Goal: Task Accomplishment & Management: Manage account settings

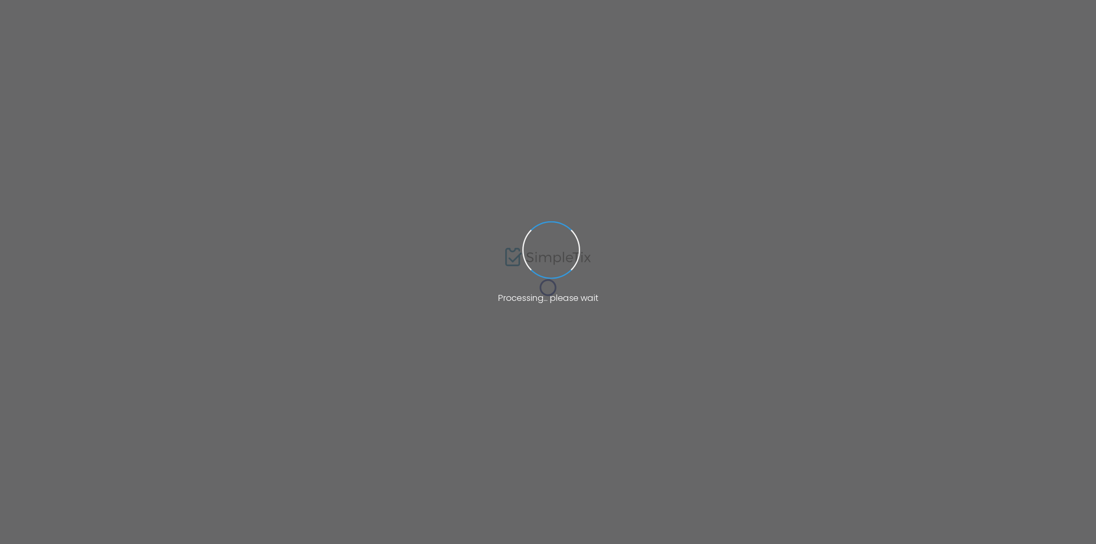
type input "MeadowView Events"
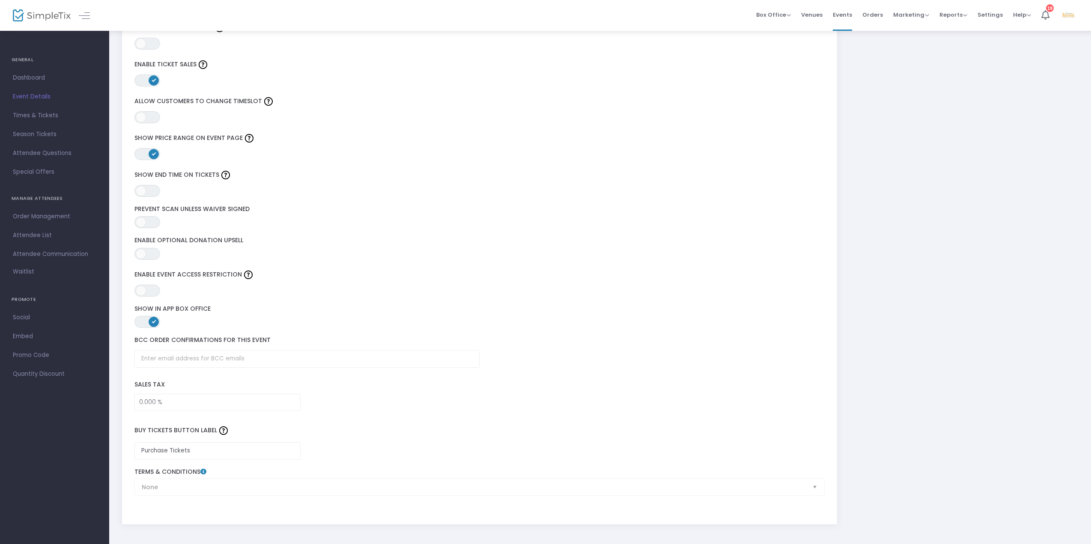
scroll to position [999, 0]
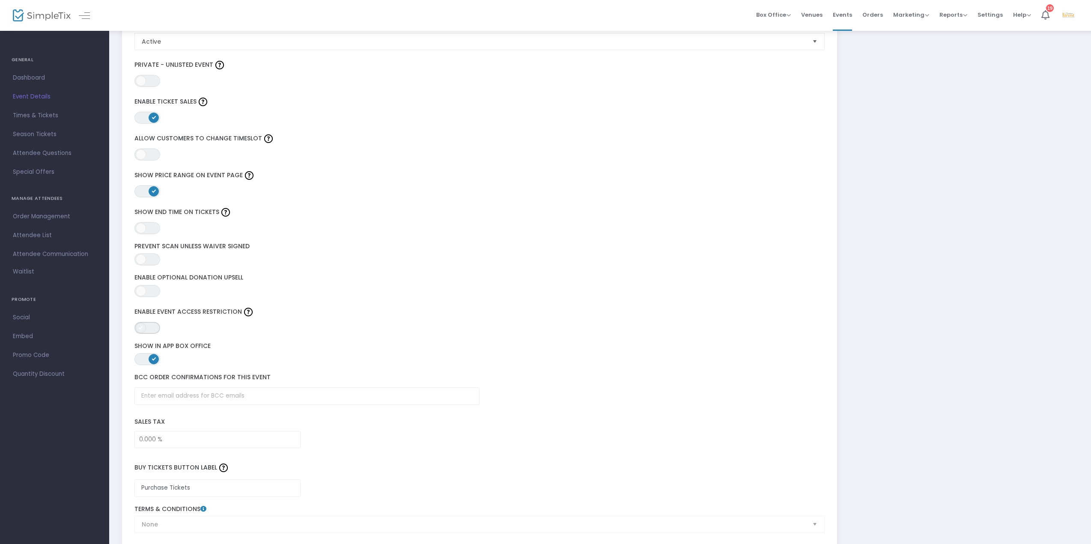
click at [150, 333] on span "ON OFF" at bounding box center [147, 328] width 26 height 12
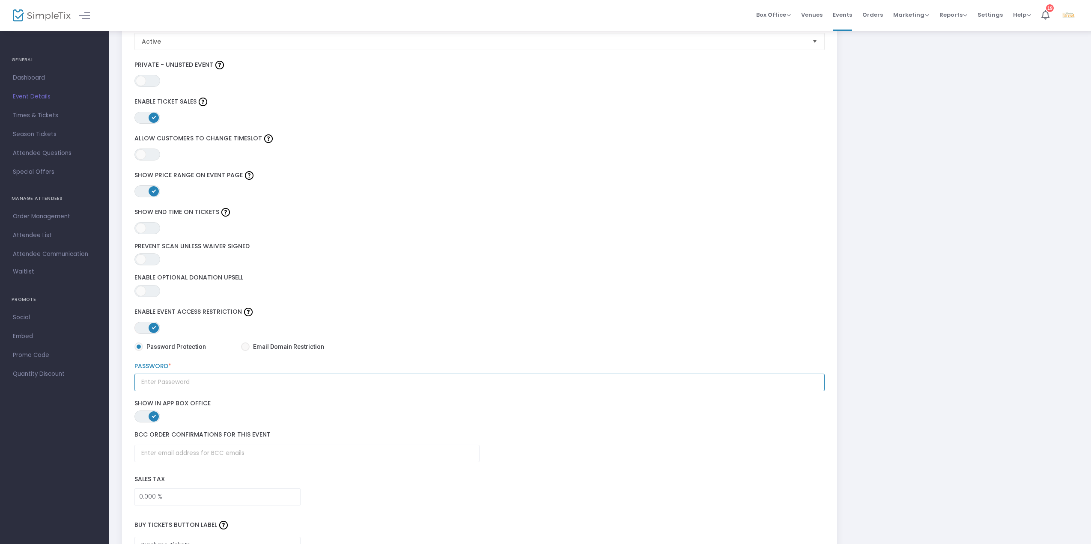
click at [164, 384] on input "text" at bounding box center [479, 383] width 691 height 18
click at [173, 369] on label "Password *" at bounding box center [479, 367] width 691 height 8
click at [184, 384] on input "Harvest" at bounding box center [479, 383] width 691 height 18
click at [130, 367] on div "Harvest Password *" at bounding box center [479, 377] width 699 height 28
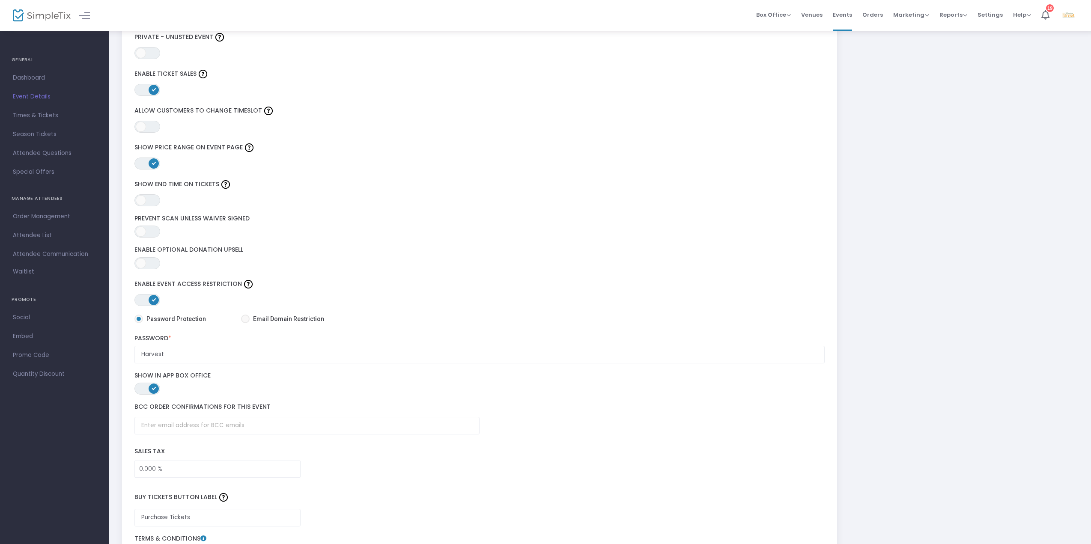
scroll to position [1042, 0]
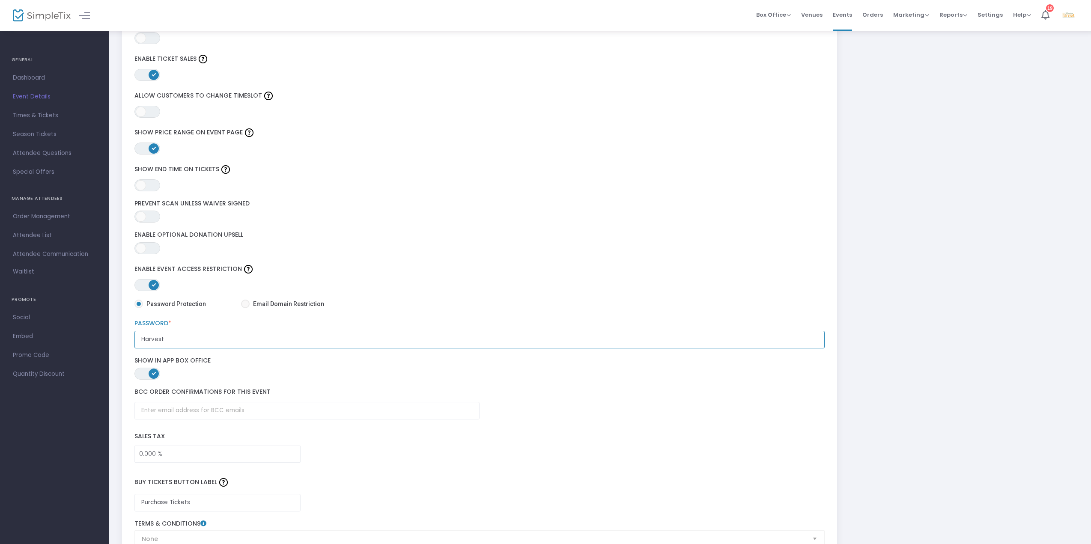
drag, startPoint x: 145, startPoint y: 343, endPoint x: 137, endPoint y: 340, distance: 7.6
click at [137, 340] on input "Harvest" at bounding box center [479, 340] width 691 height 18
click at [211, 341] on input "harvest" at bounding box center [479, 340] width 691 height 18
type input "harvest"
click at [221, 322] on label "Password *" at bounding box center [479, 324] width 691 height 8
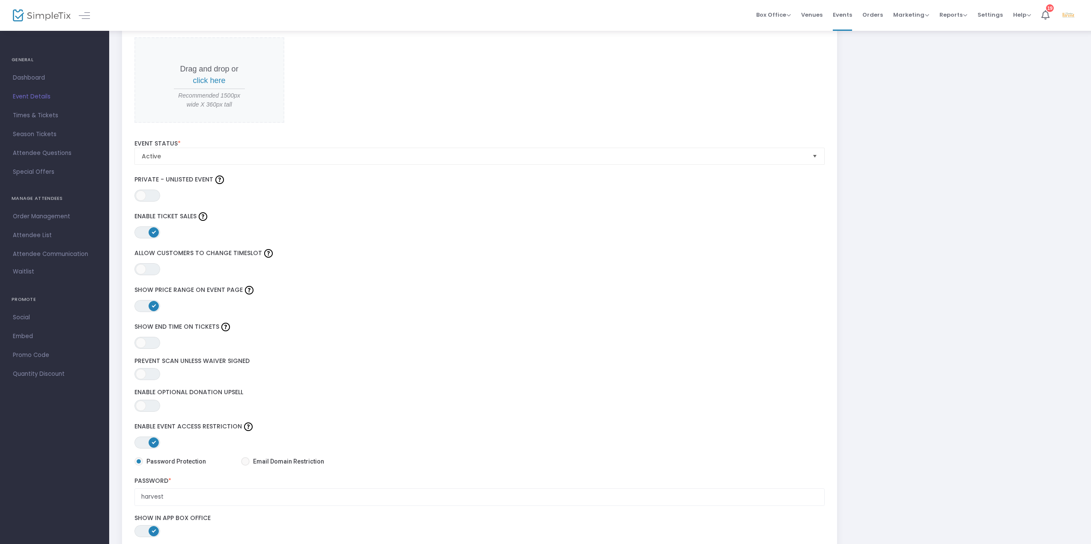
scroll to position [913, 0]
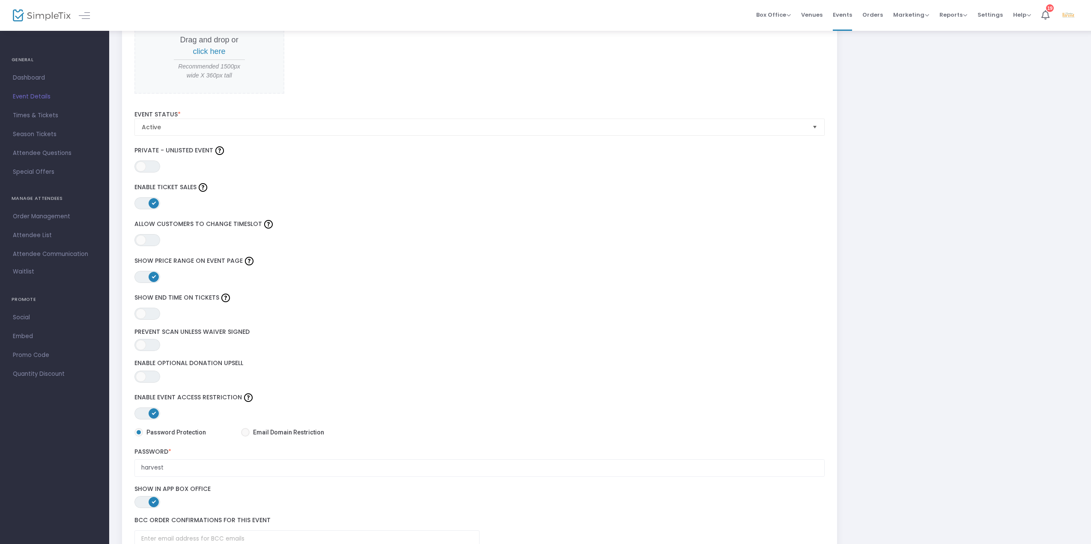
click at [811, 123] on span "Select" at bounding box center [815, 127] width 14 height 14
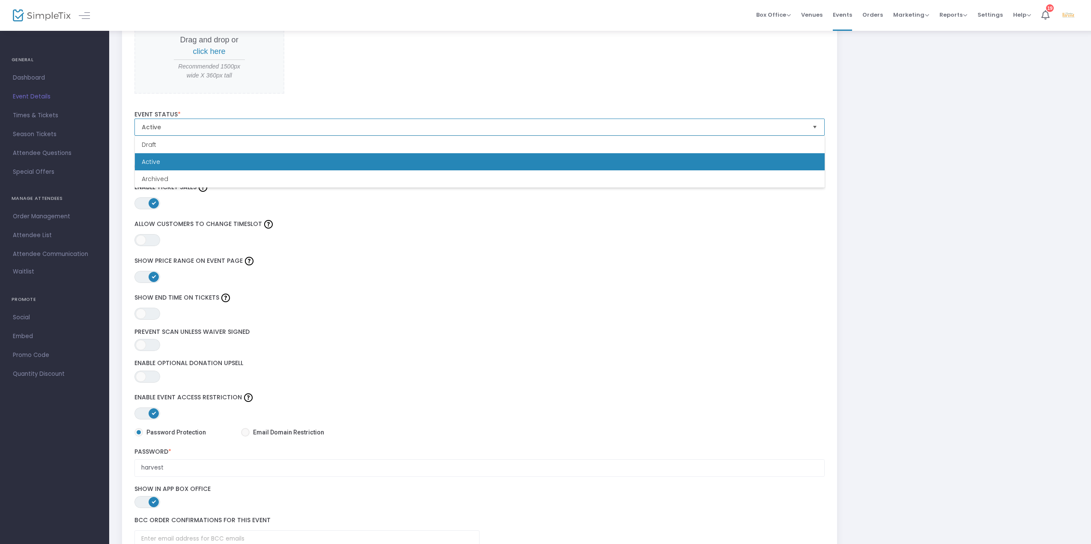
click at [815, 126] on span "Select" at bounding box center [815, 127] width 14 height 14
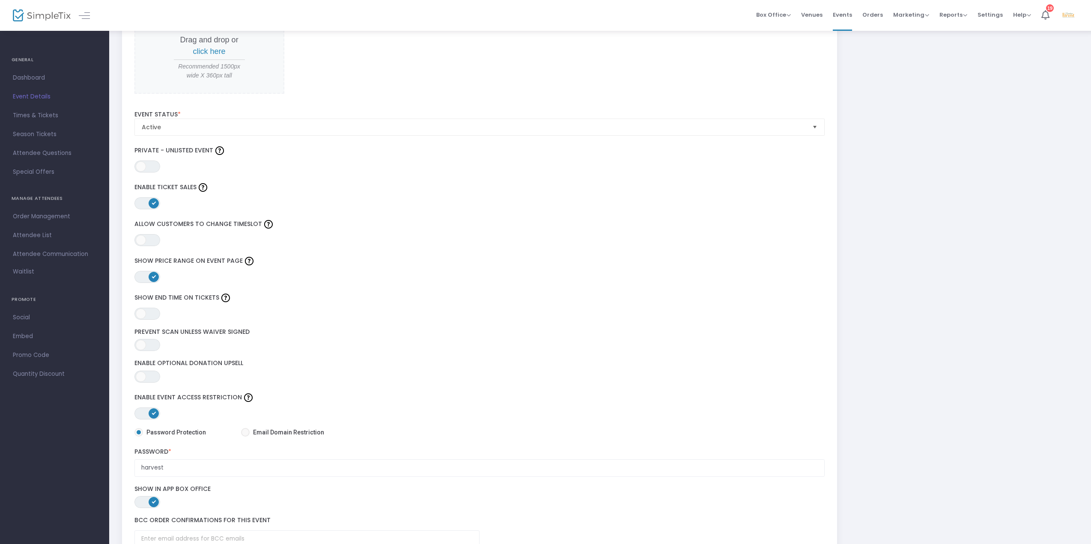
click at [578, 255] on label "Show Price Range on Event Page" at bounding box center [479, 261] width 691 height 13
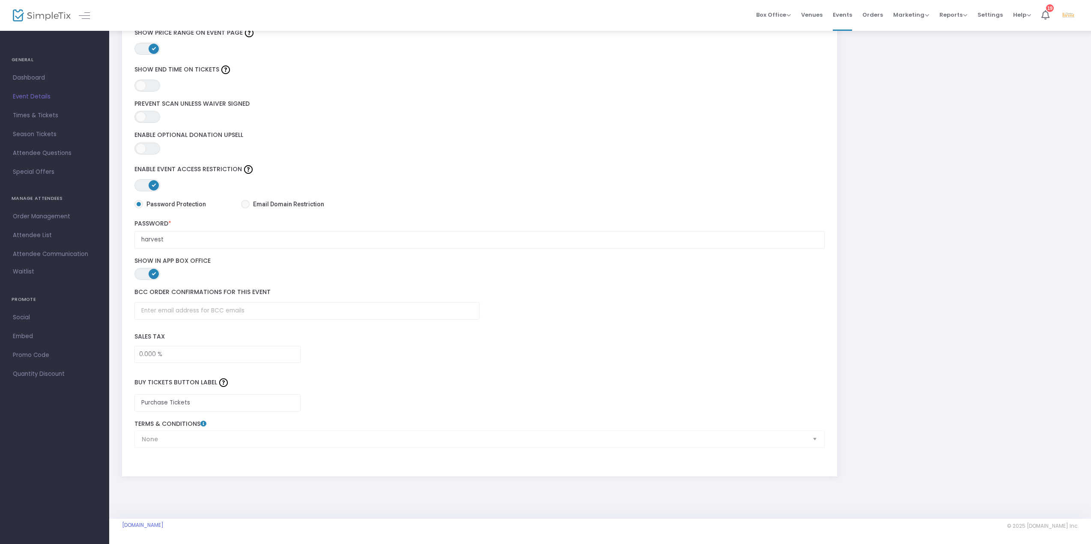
scroll to position [1142, 0]
click at [324, 184] on div "ON OFF Enable Event Access Restriction" at bounding box center [479, 177] width 699 height 28
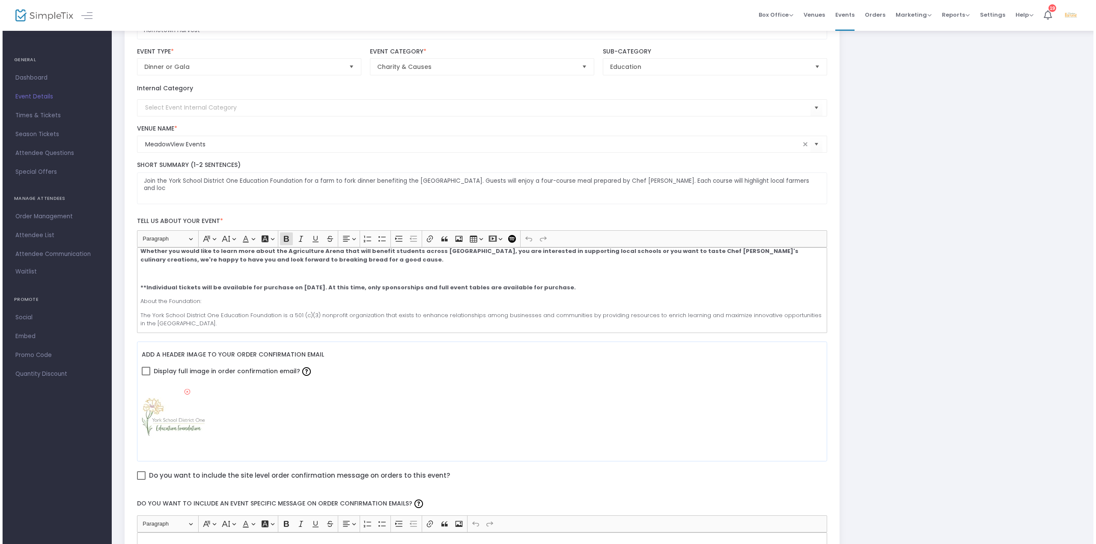
scroll to position [0, 0]
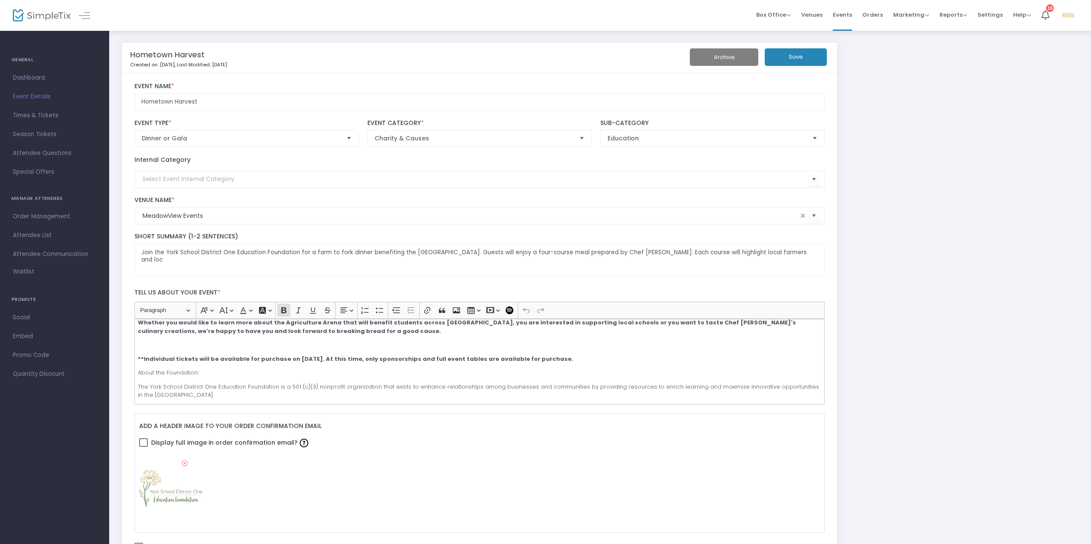
click at [799, 61] on button "Save" at bounding box center [796, 57] width 62 height 18
click at [45, 74] on span "Dashboard" at bounding box center [54, 77] width 83 height 11
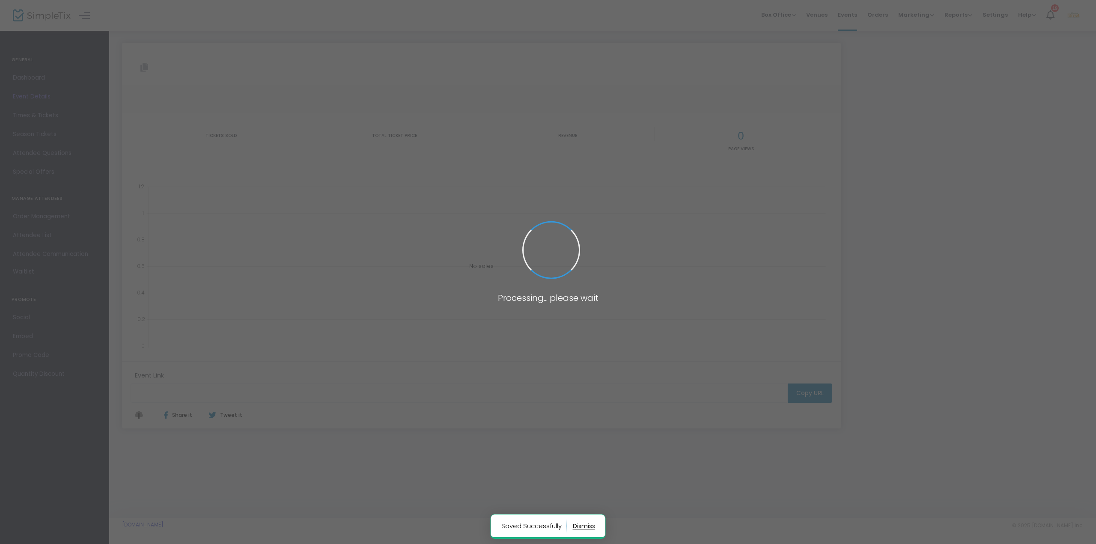
type input "https://www.simpletix.com/e/hometown-harvest-tickets-228949"
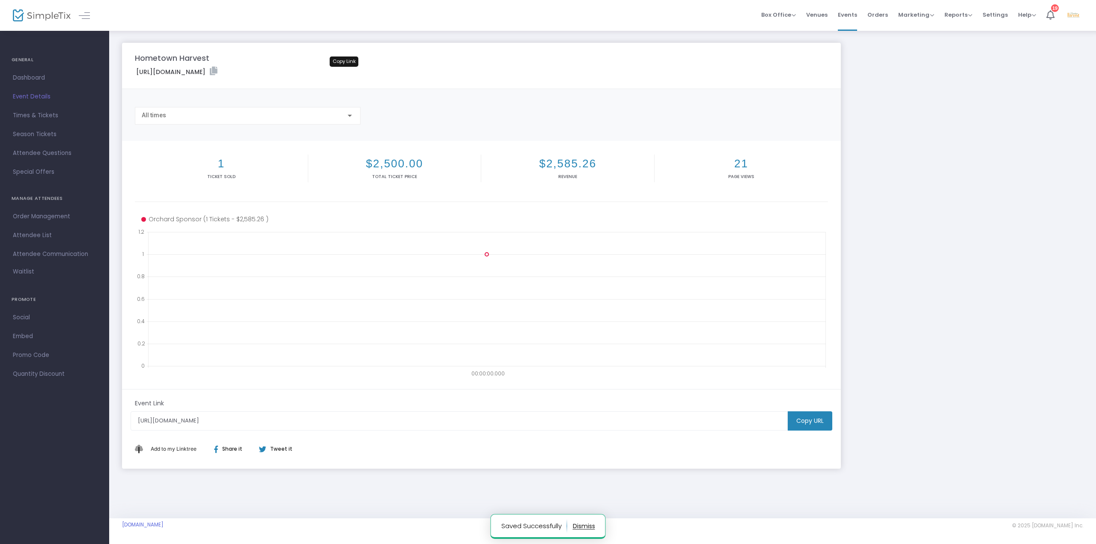
click at [218, 74] on icon at bounding box center [214, 71] width 8 height 9
